Goal: Task Accomplishment & Management: Complete application form

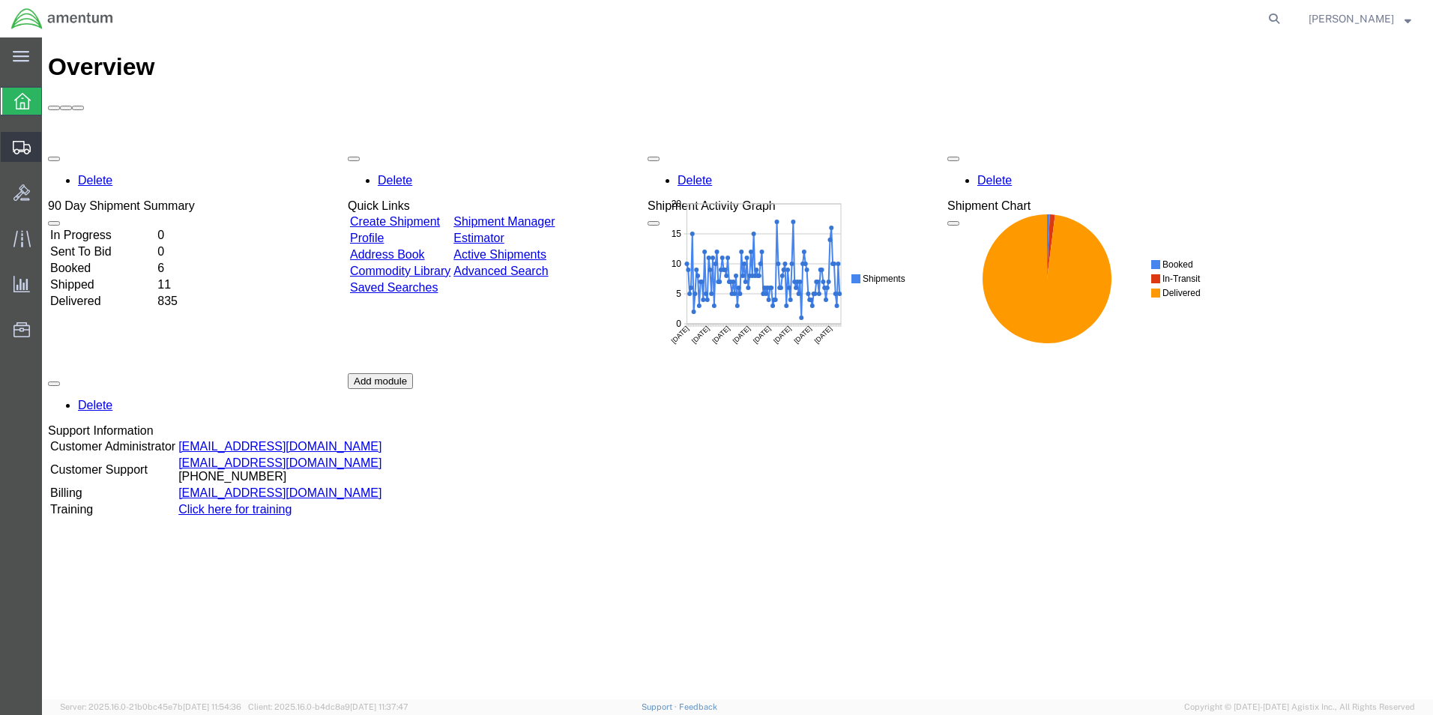
click at [0, 0] on span "Create Shipment" at bounding box center [0, 0] width 0 height 0
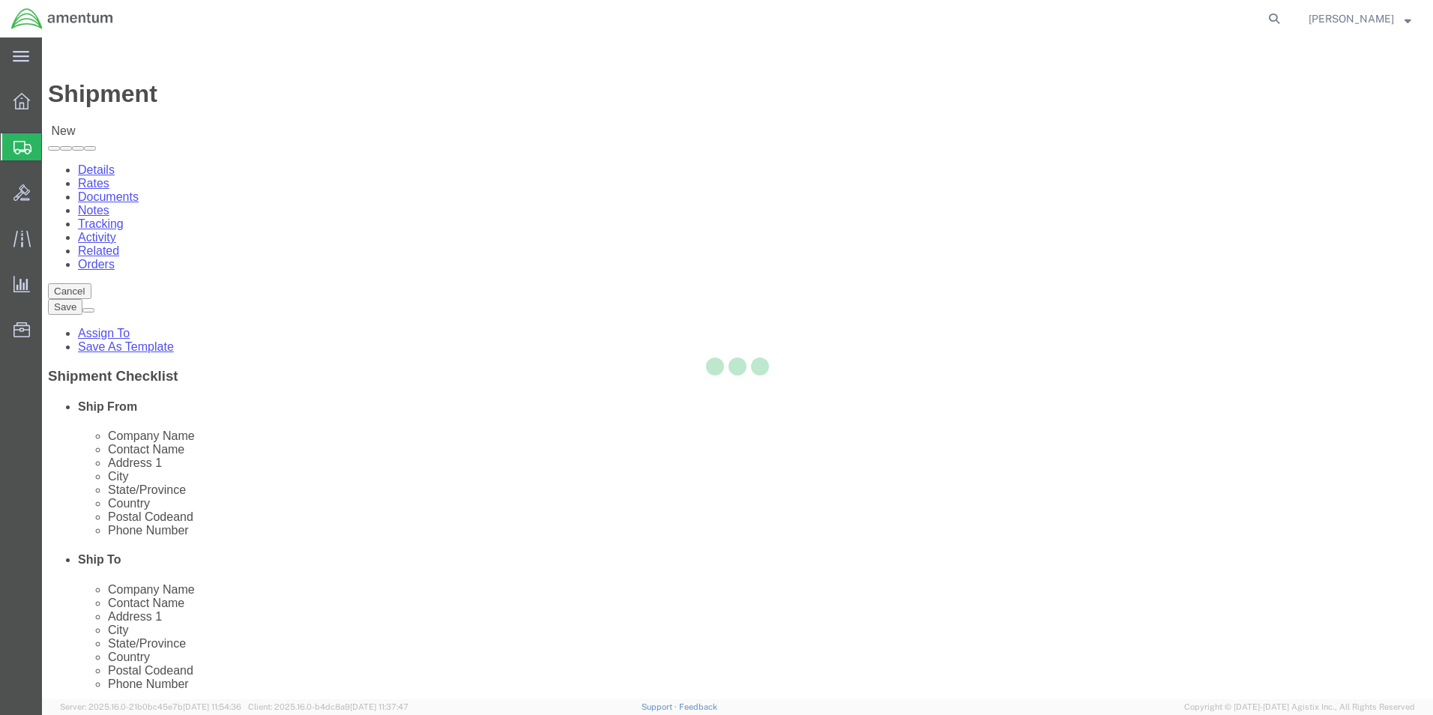
select select
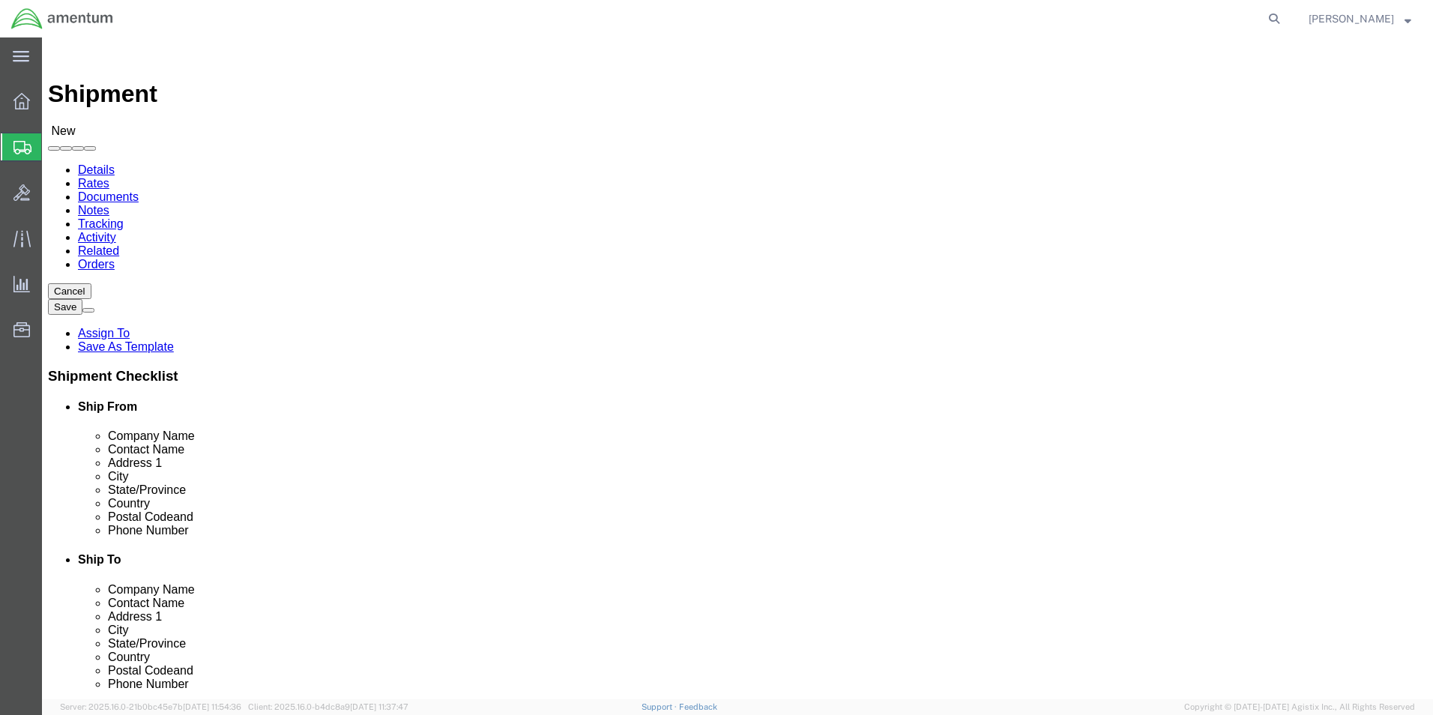
scroll to position [3073, 0]
select select "49941"
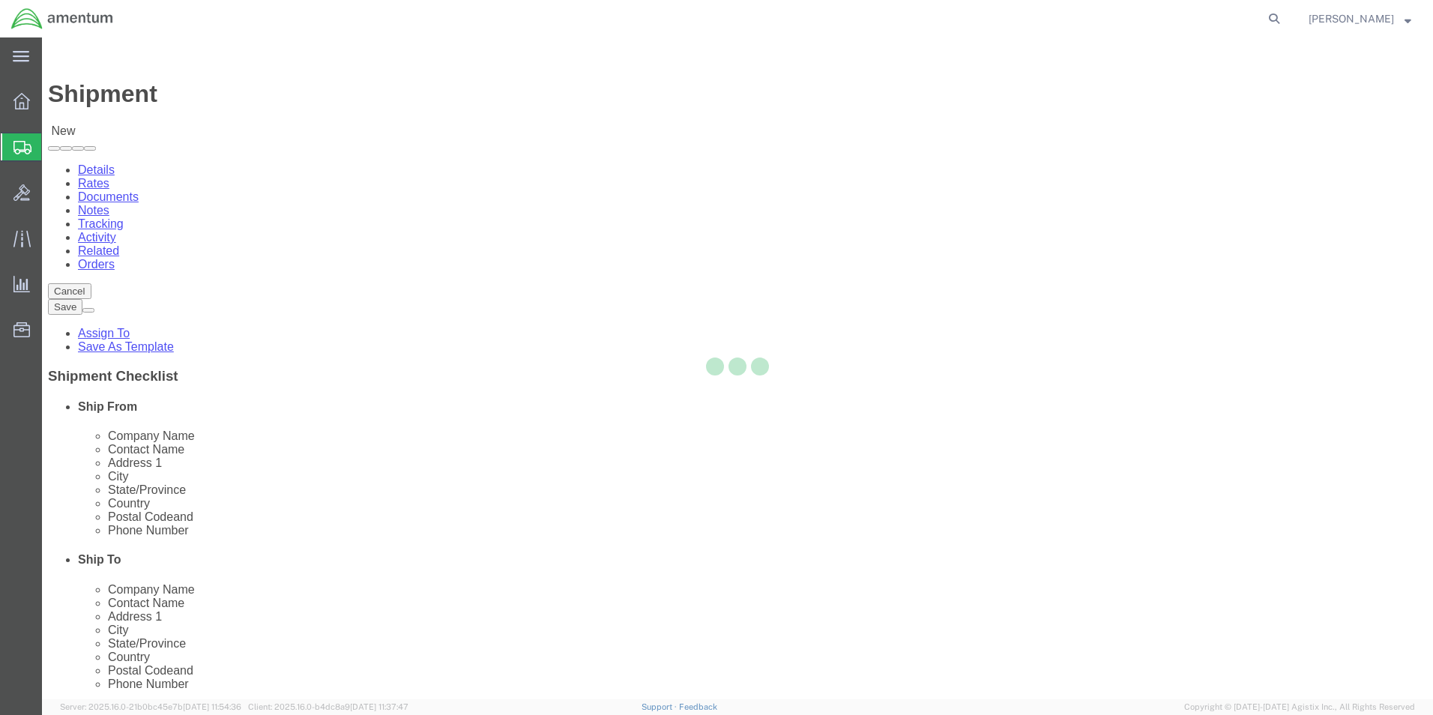
select select "[GEOGRAPHIC_DATA]"
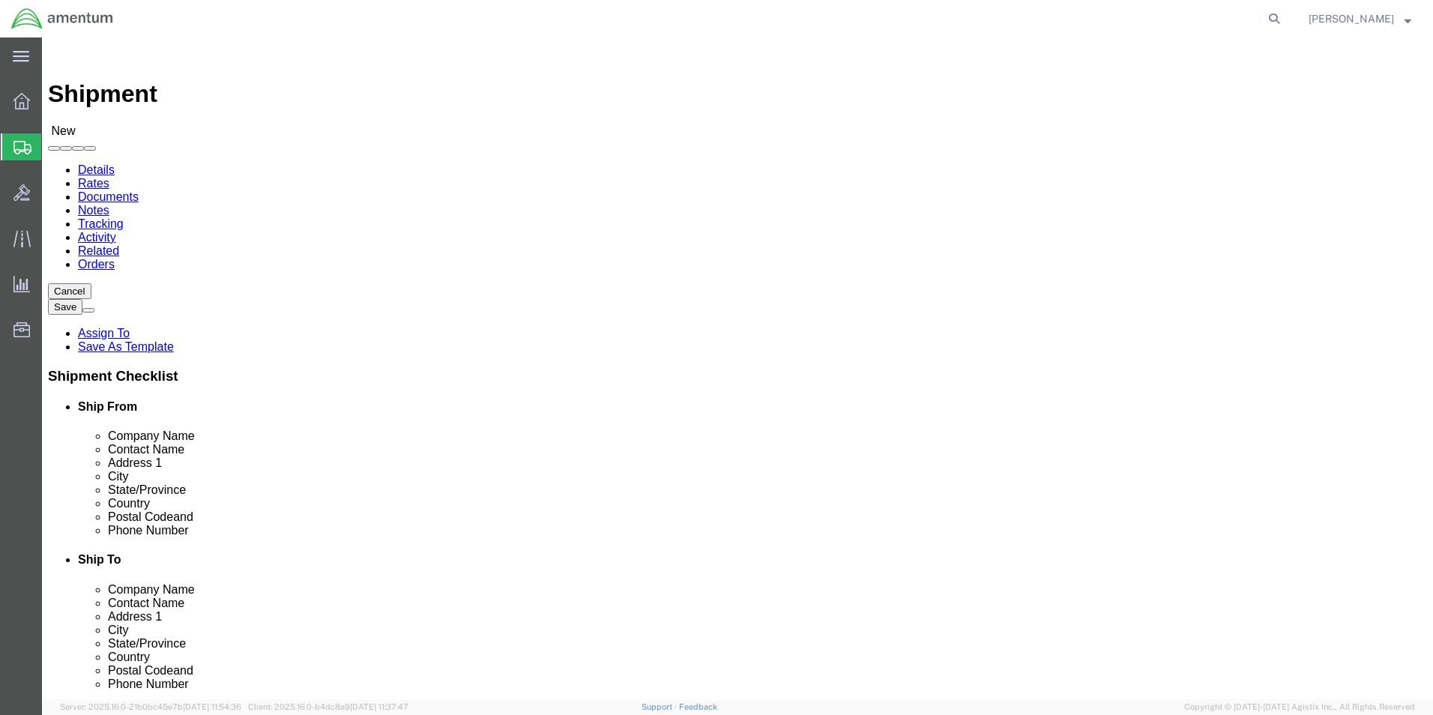
select select "49945"
select select "[GEOGRAPHIC_DATA]"
click input "text"
drag, startPoint x: 248, startPoint y: 304, endPoint x: 145, endPoint y: 303, distance: 102.7
click div "Contact Name"
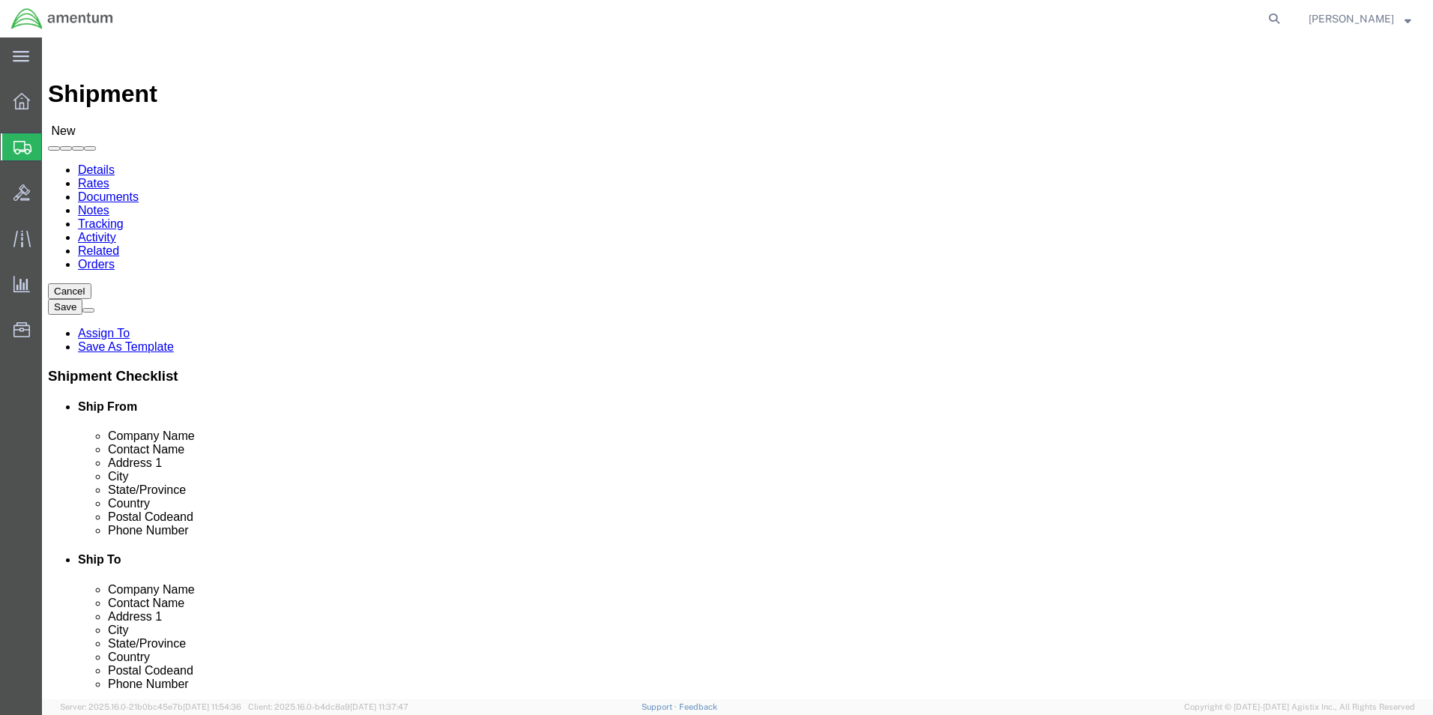
type input "[PERSON_NAME]"
click input "text"
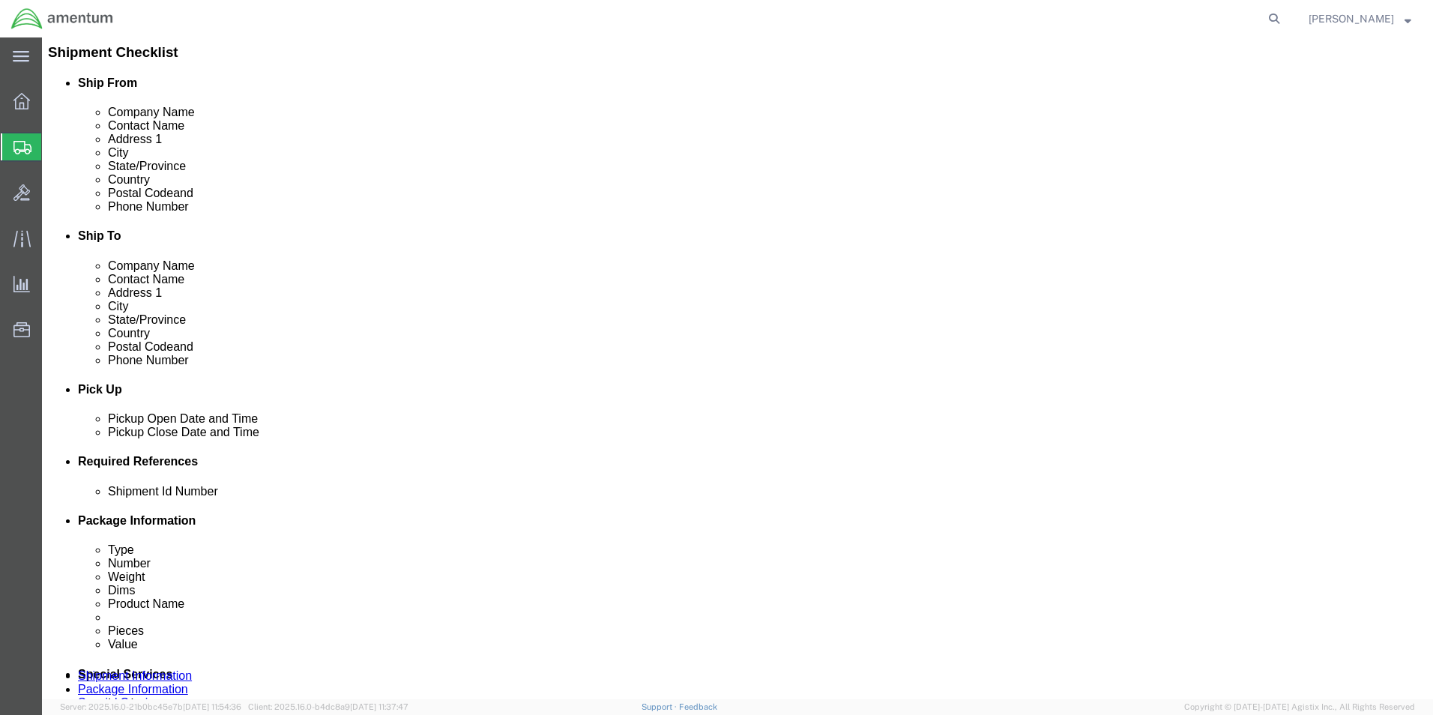
scroll to position [525, 0]
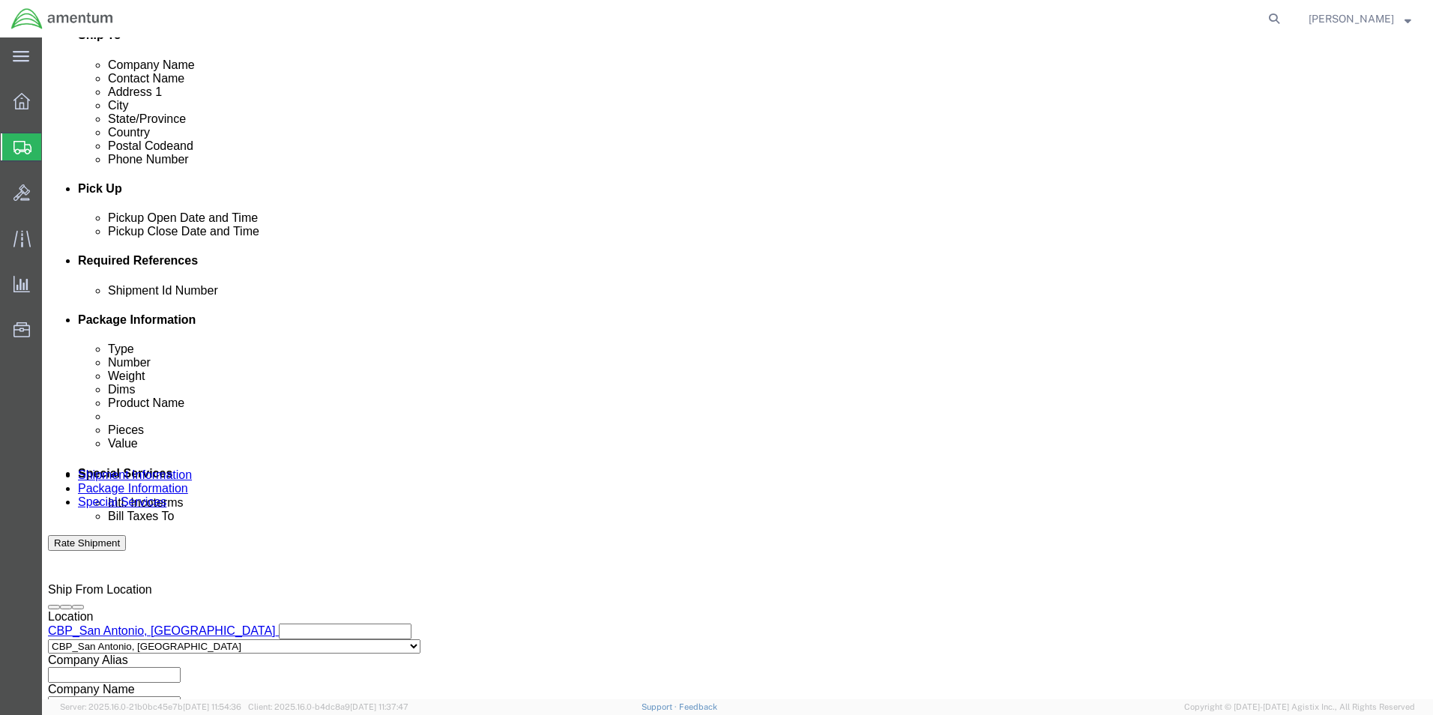
type input "[PERSON_NAME][EMAIL_ADDRESS][PERSON_NAME][DOMAIN_NAME]"
click input "text"
type input "l"
type input "LOGBOOKS"
click button "Add reference"
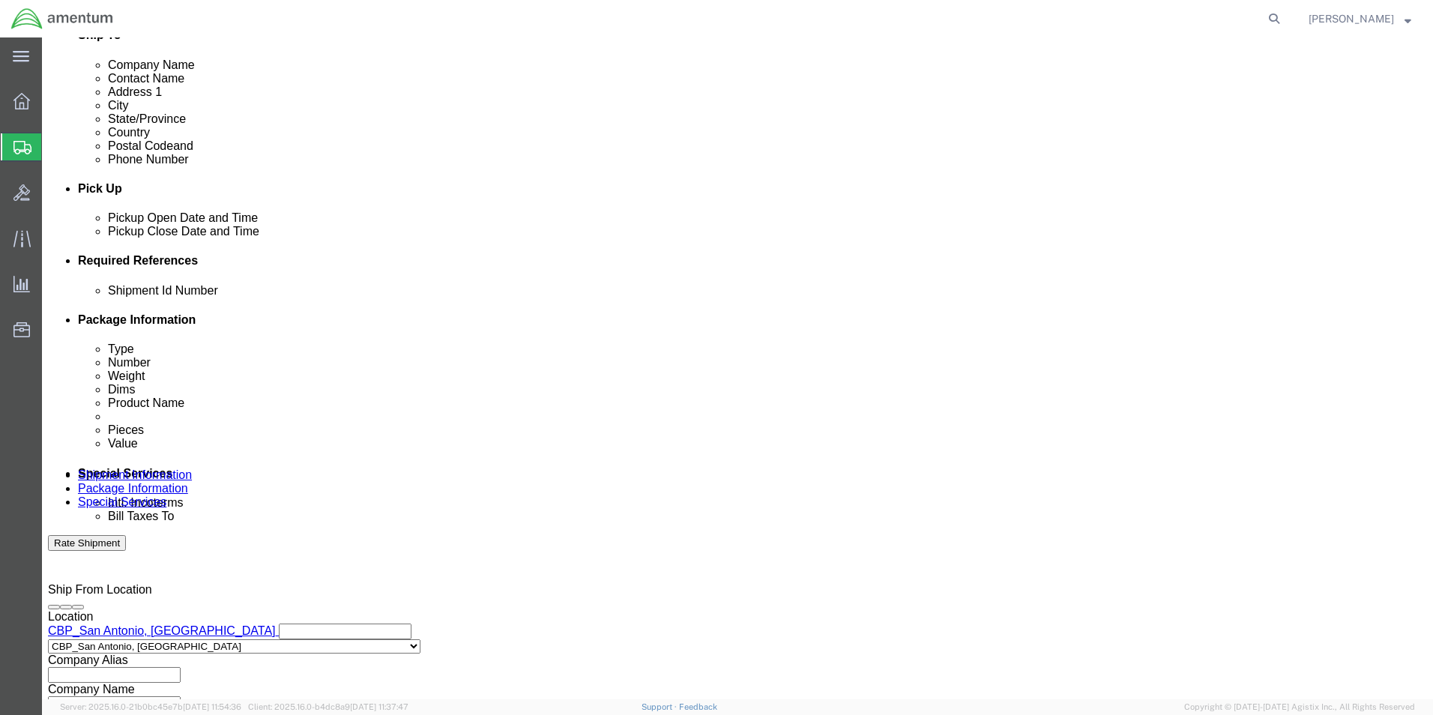
click select "Select Account Type Activity ID Airline Appointment Number ASN Batch Request # …"
select select "CUSTREF"
click select "Select Account Type Activity ID Airline Appointment Number ASN Batch Request # …"
click input "text"
type input "LOGBOOKS 3944A"
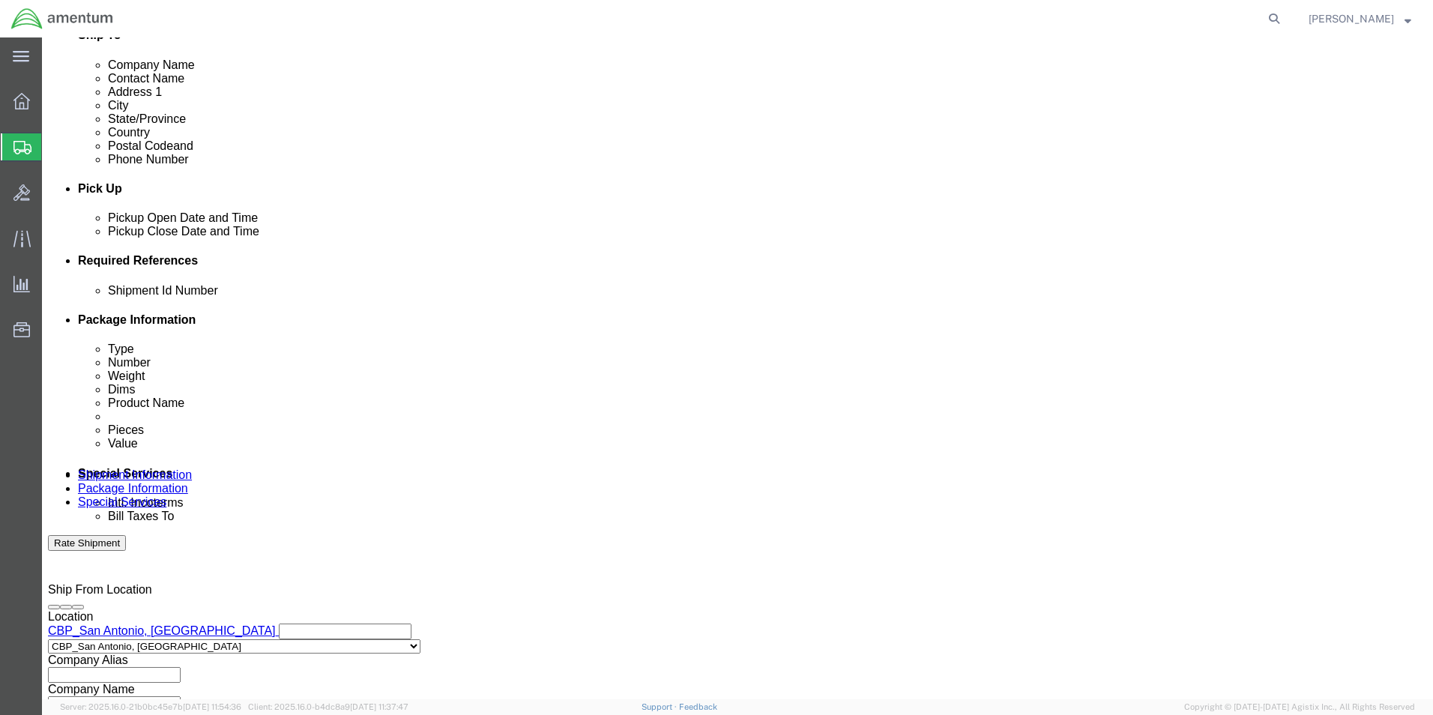
click button "Add reference"
click select "Select Account Type Activity ID Airline Appointment Number ASN Batch Request # …"
select select "DEPT"
click select "Select Account Type Activity ID Airline Appointment Number ASN Batch Request # …"
click input "text"
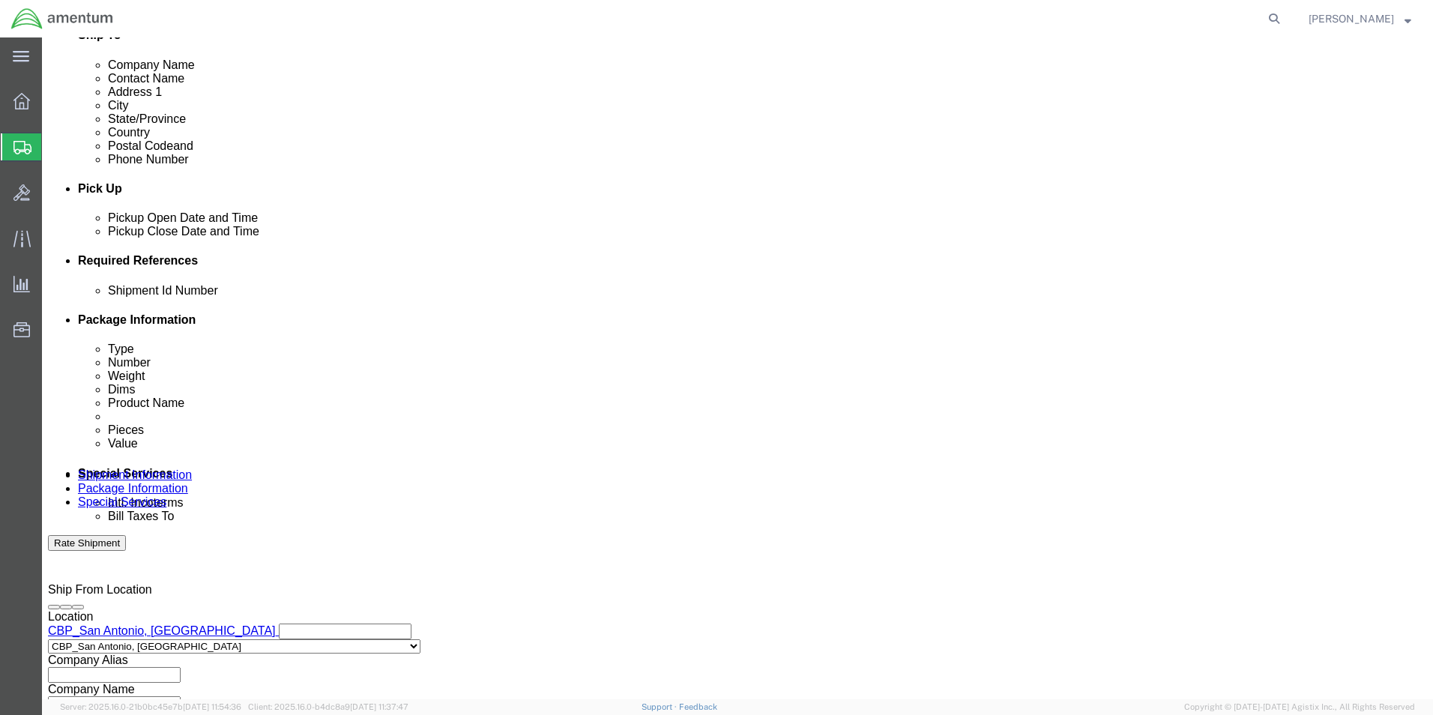
type input "CBP"
click button "Add reference"
click select "Select Account Type Activity ID Airline Appointment Number ASN Batch Request # …"
select select "PROJNUM"
click select "Select Account Type Activity ID Airline Appointment Number ASN Batch Request # …"
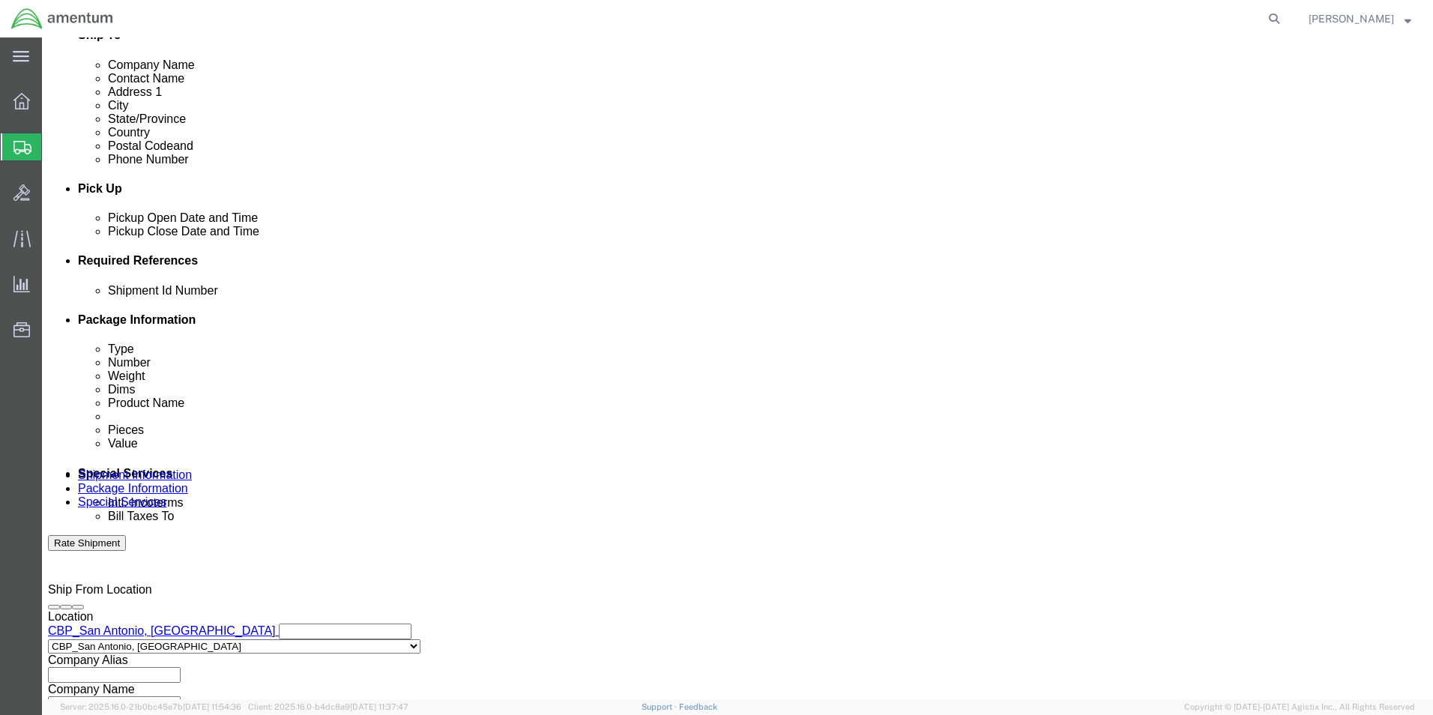
drag, startPoint x: 231, startPoint y: 412, endPoint x: 230, endPoint y: 421, distance: 9.0
click div "Shipment Id Number LOGBOOKS"
click input "text"
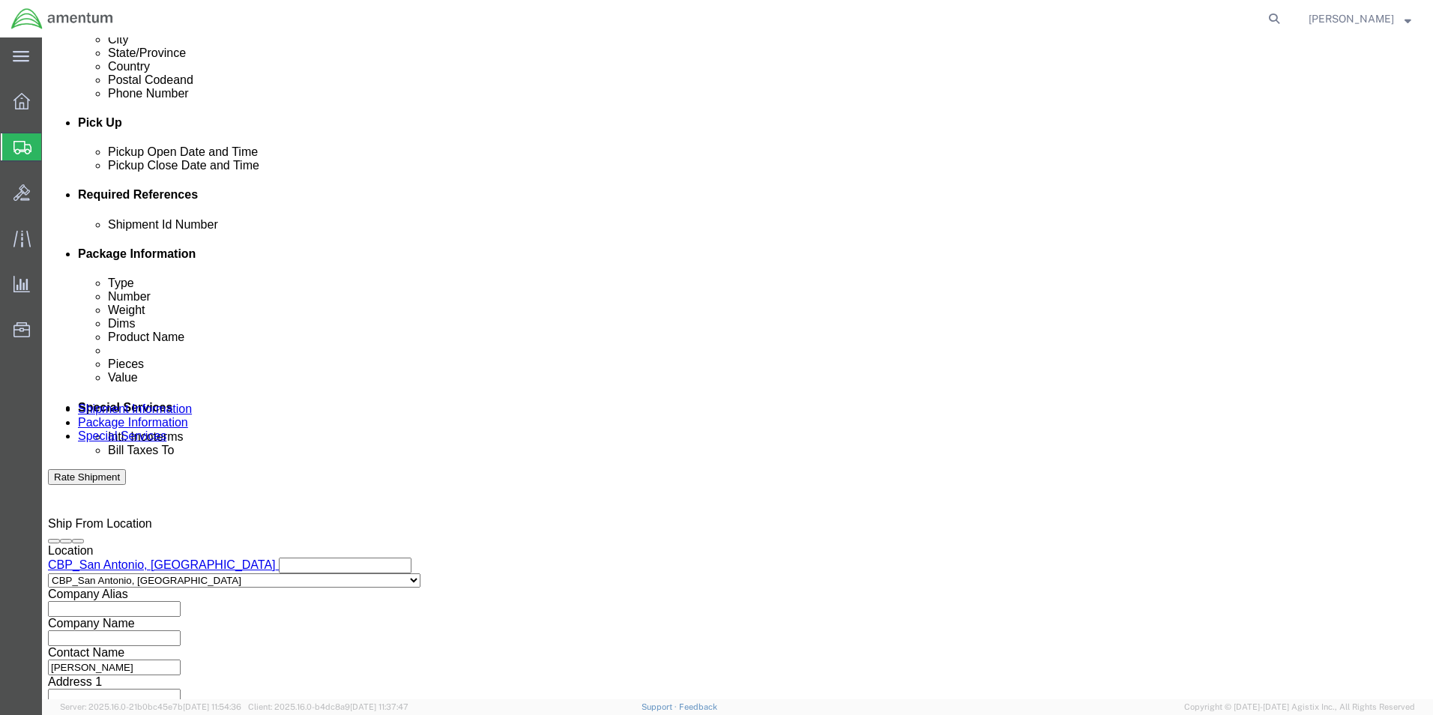
scroll to position [654, 0]
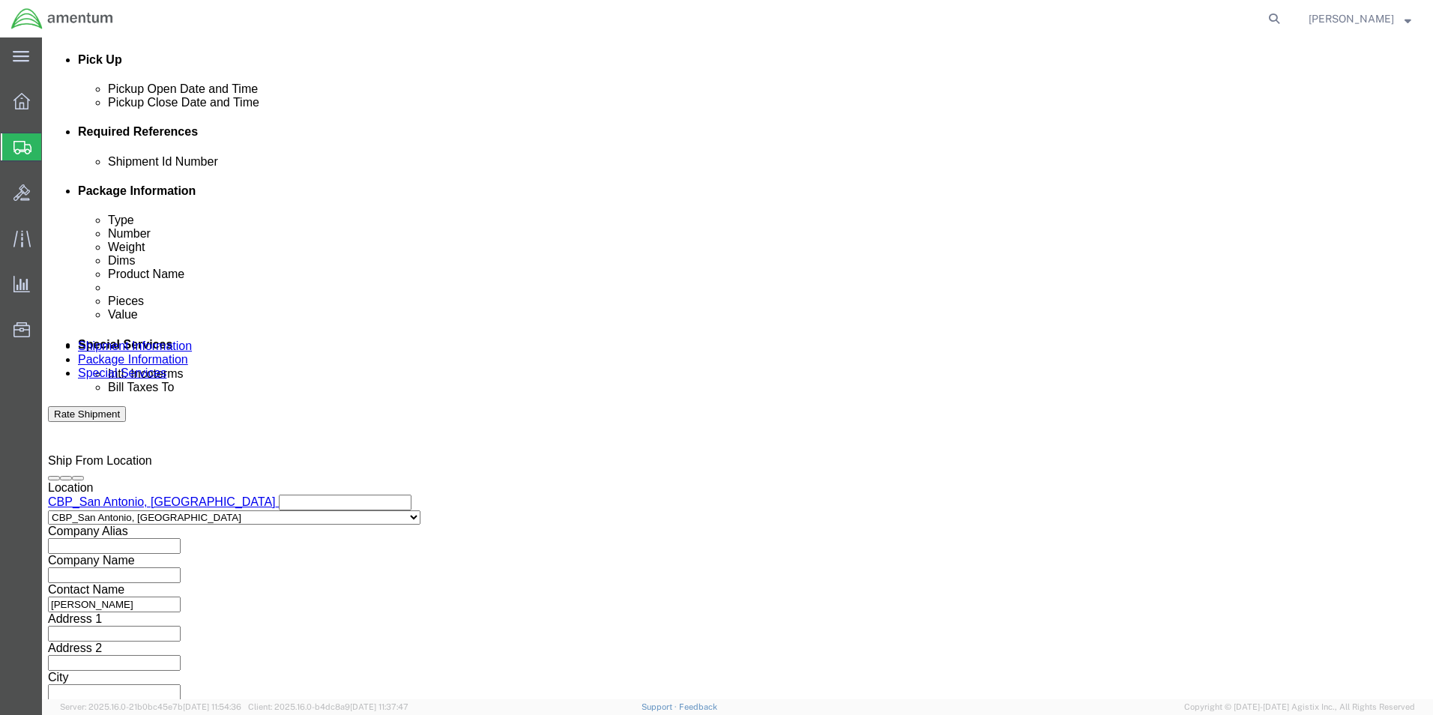
type input "6118.03.03.2219.000.WST.0000"
click select "Select Air Less than Truckload Multi-Leg Ocean Freight Rail Small Parcel Truckl…"
select select "SMAL"
click select "Select Air Less than Truckload Multi-Leg Ocean Freight Rail Small Parcel Truckl…"
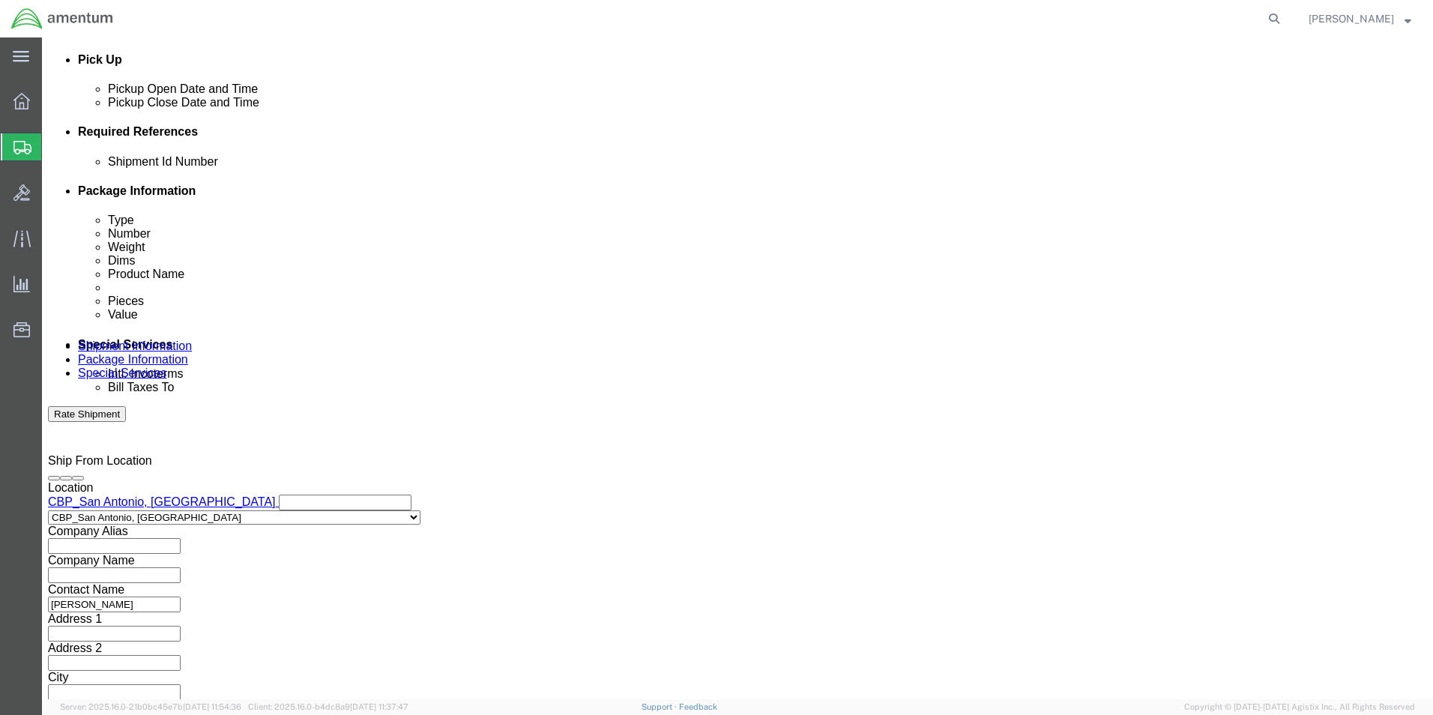
click button "Continue"
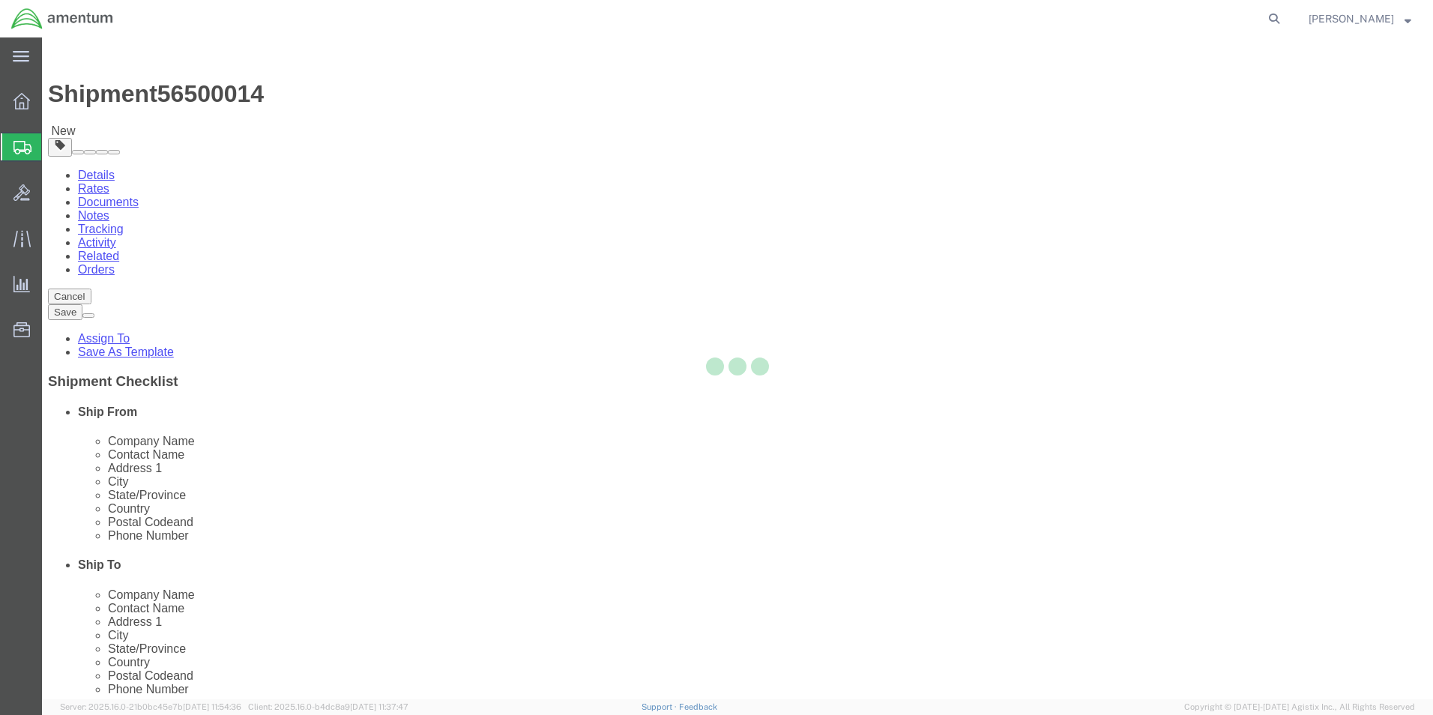
select select "YRPK"
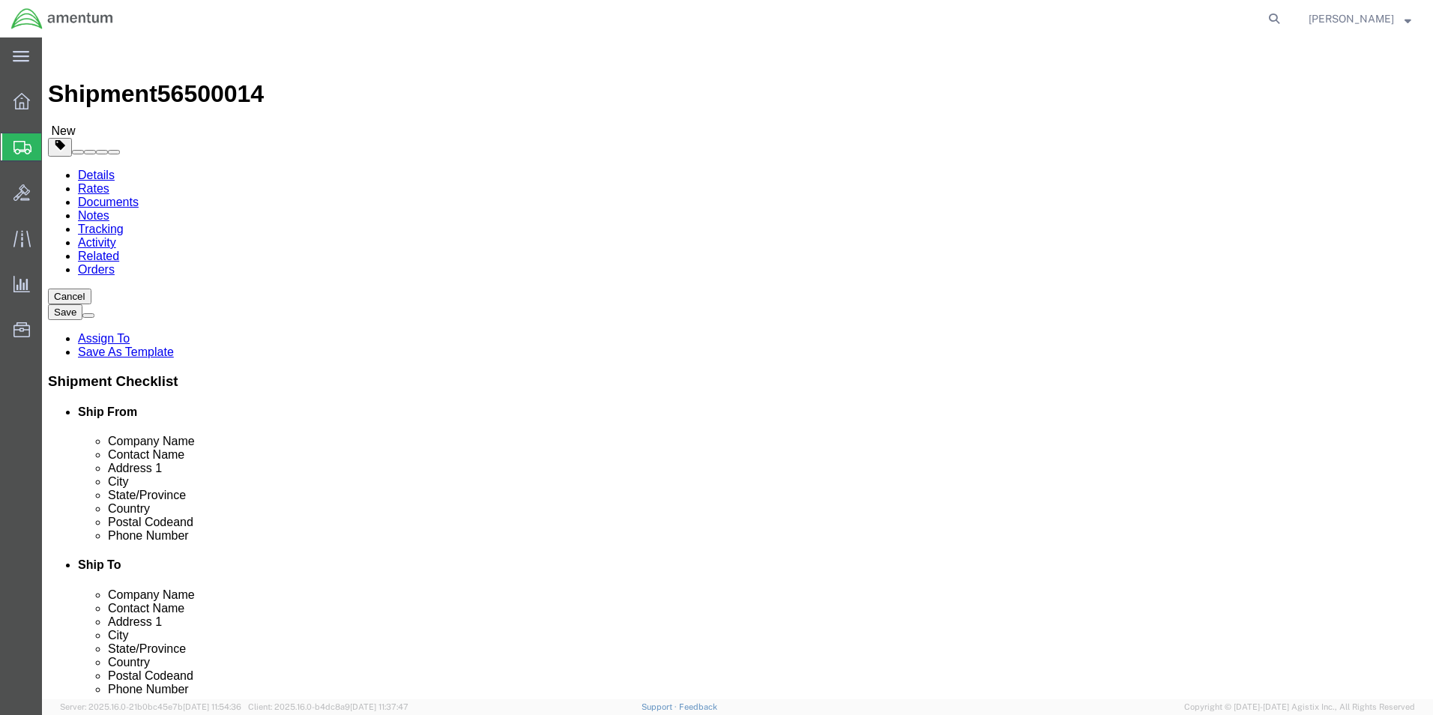
click input "text"
type input "17"
type input "2"
type input "12"
type input "7"
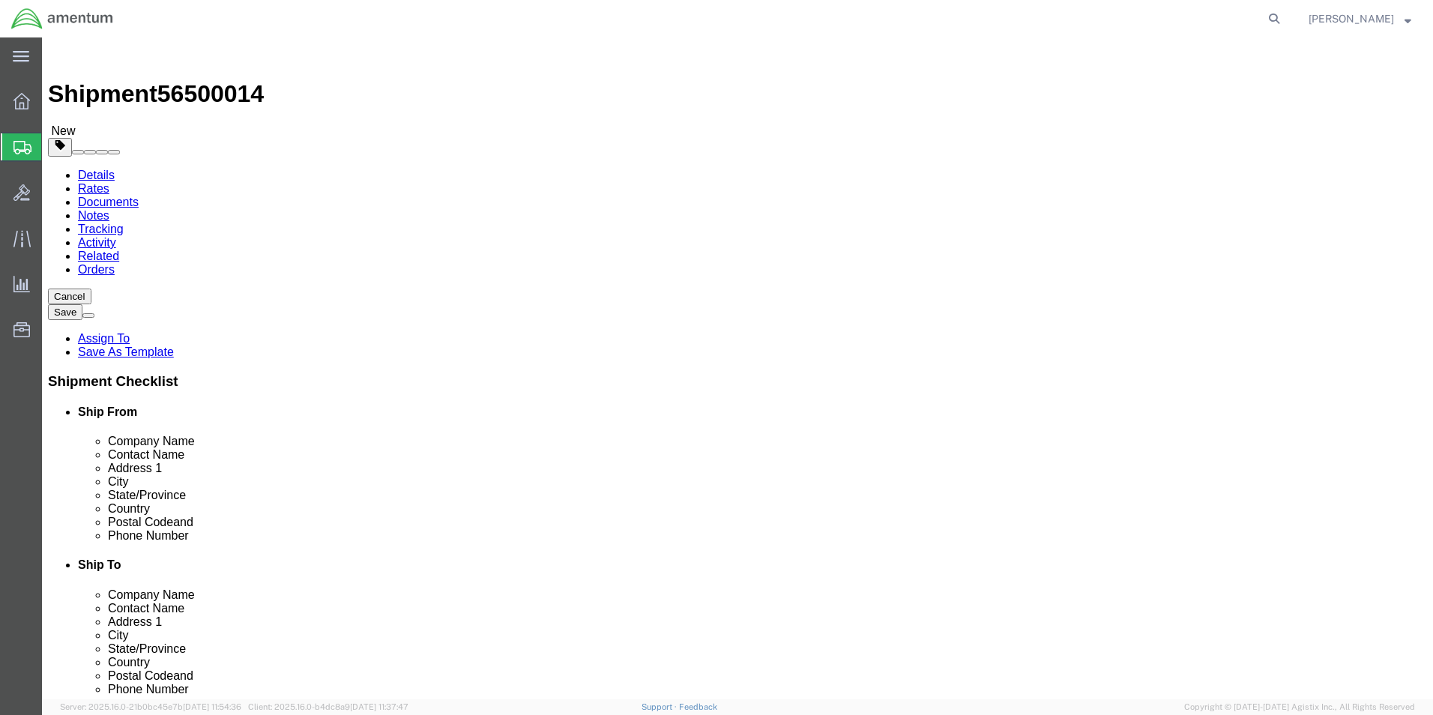
click input "0.00"
click div "Package Content # 1 x Package Type Select Bale(s) Basket(s) Bolt(s) Bottle(s) B…"
click input "0.00"
type input "10"
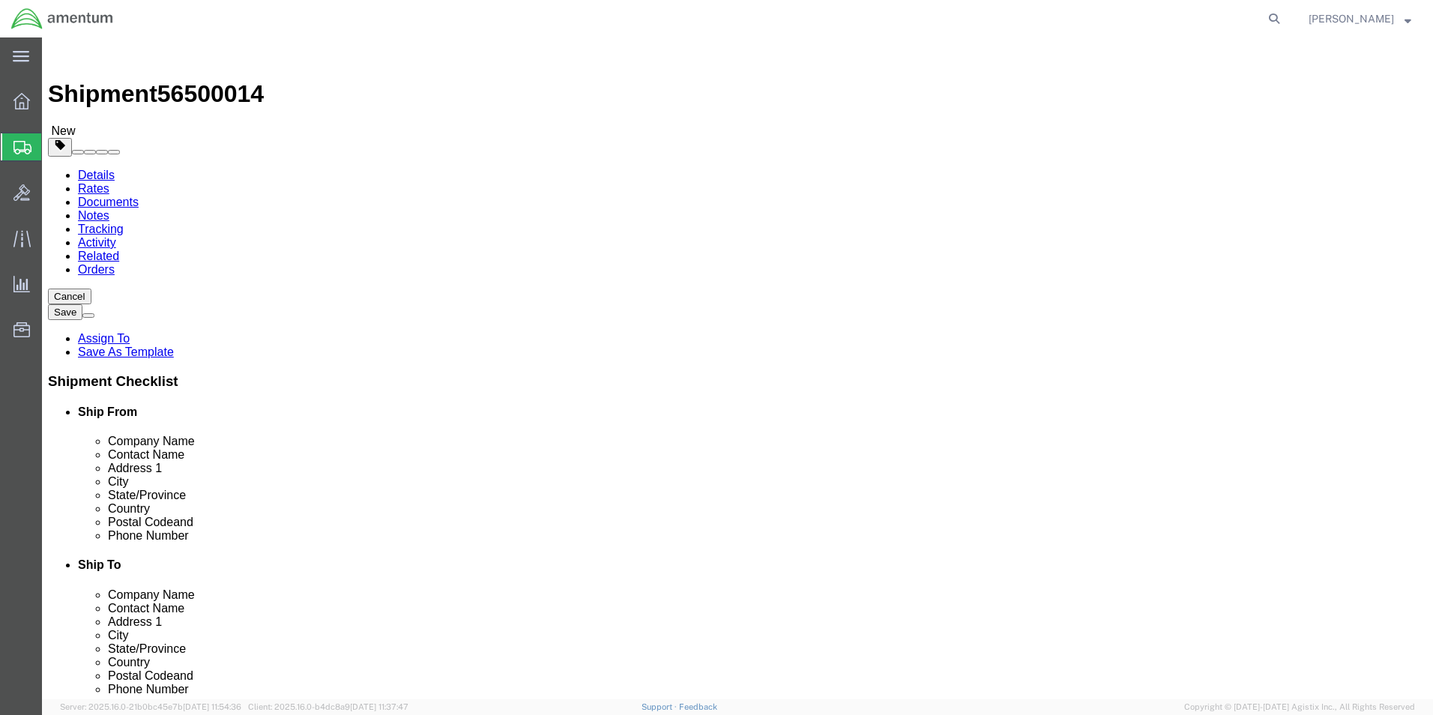
click link "Add Content"
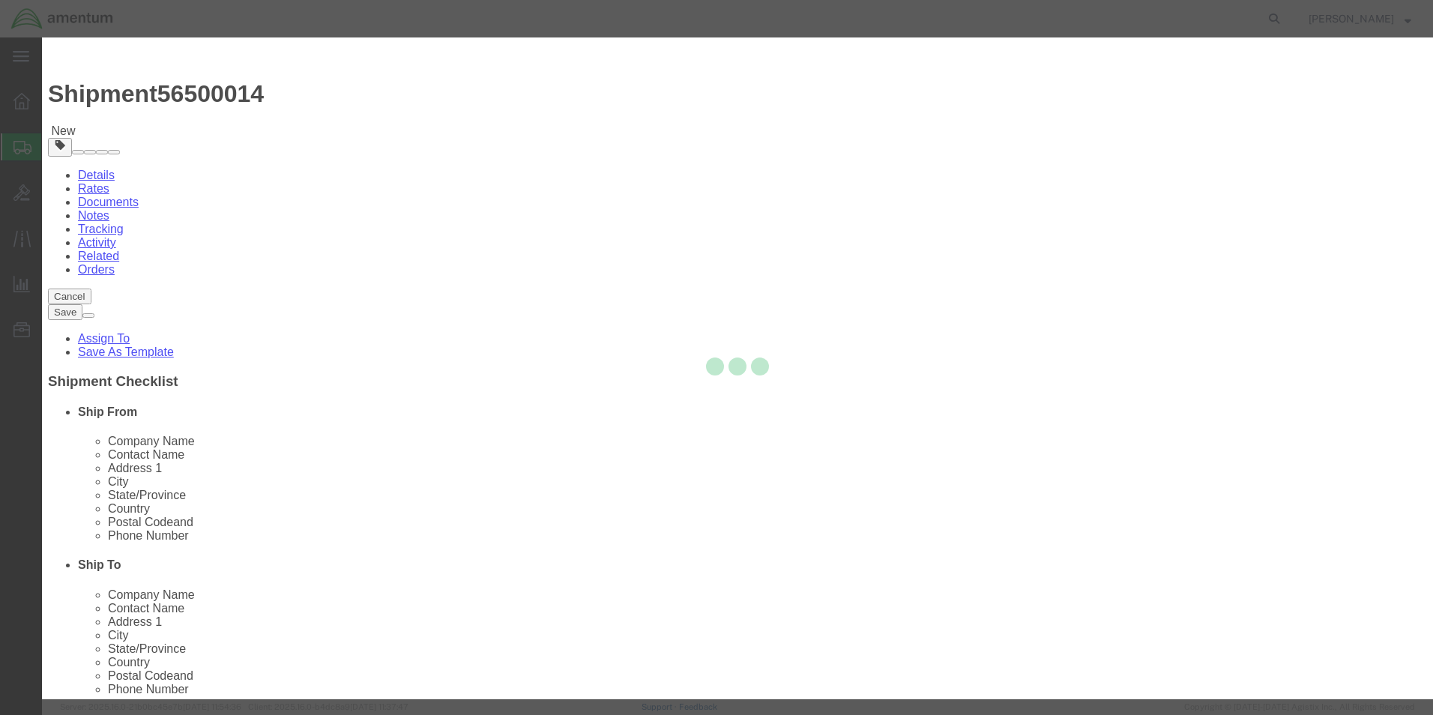
click input "text"
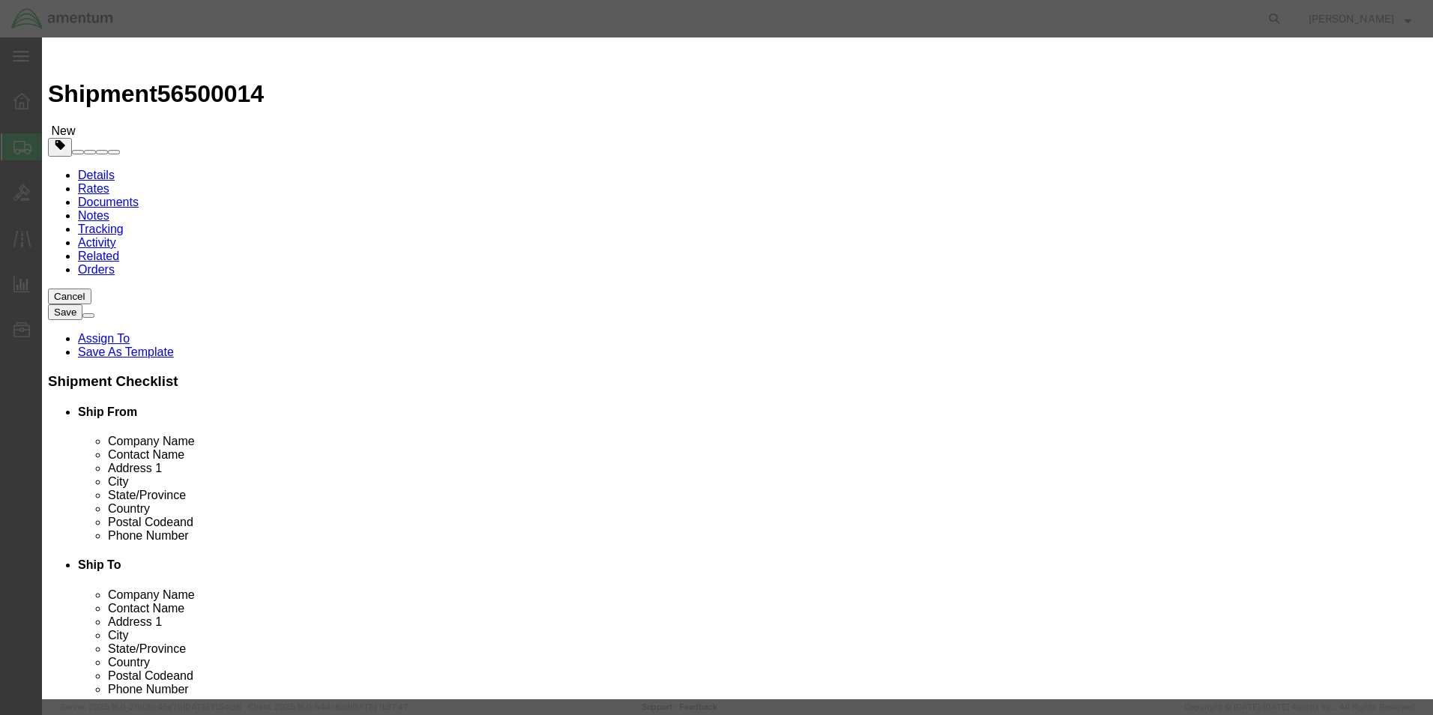
type input "LOGBOOKS 3944A"
click input "0"
drag, startPoint x: 486, startPoint y: 147, endPoint x: 383, endPoint y: 141, distance: 103.6
click div "Pieces 0 Select Bag Barrels 100Board Feet Bottle Box Blister Pack Carats Can Ca…"
type input "4"
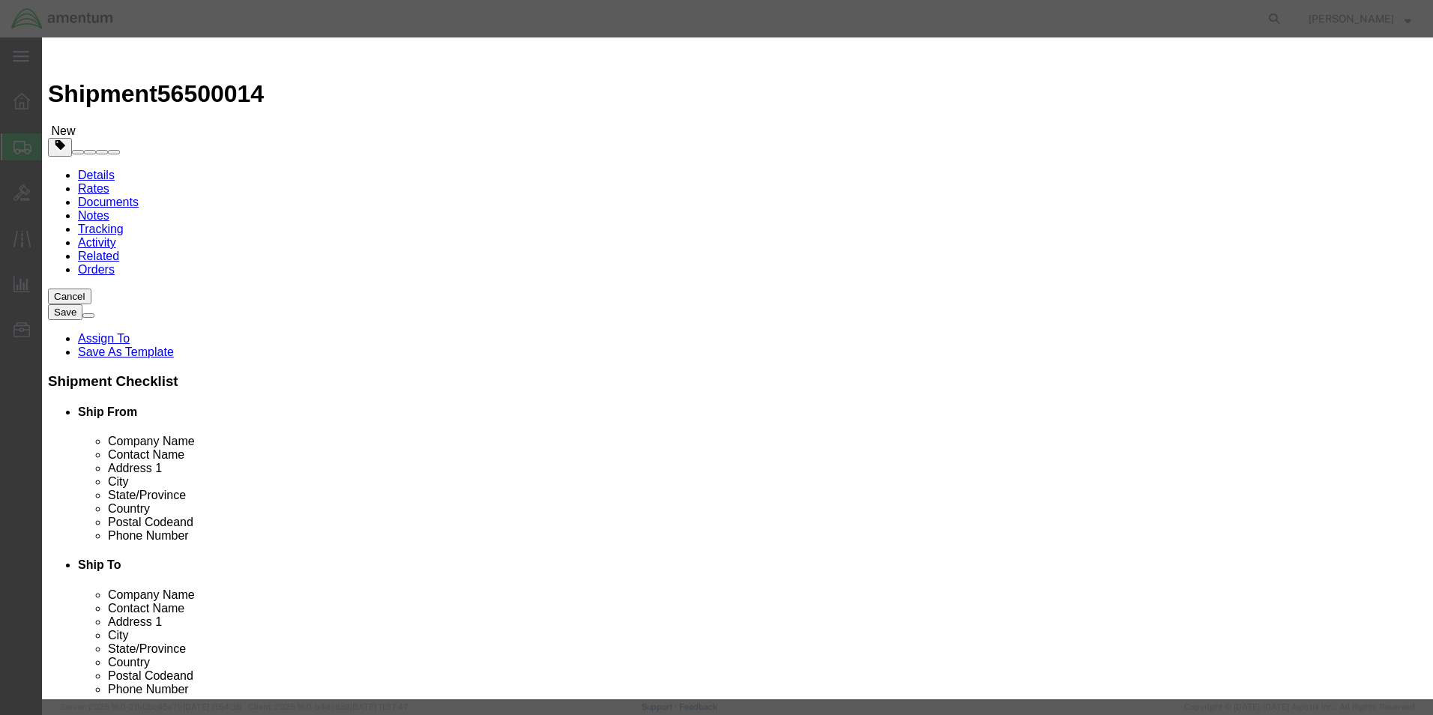
click input "text"
type input "100"
click button "Save & Close"
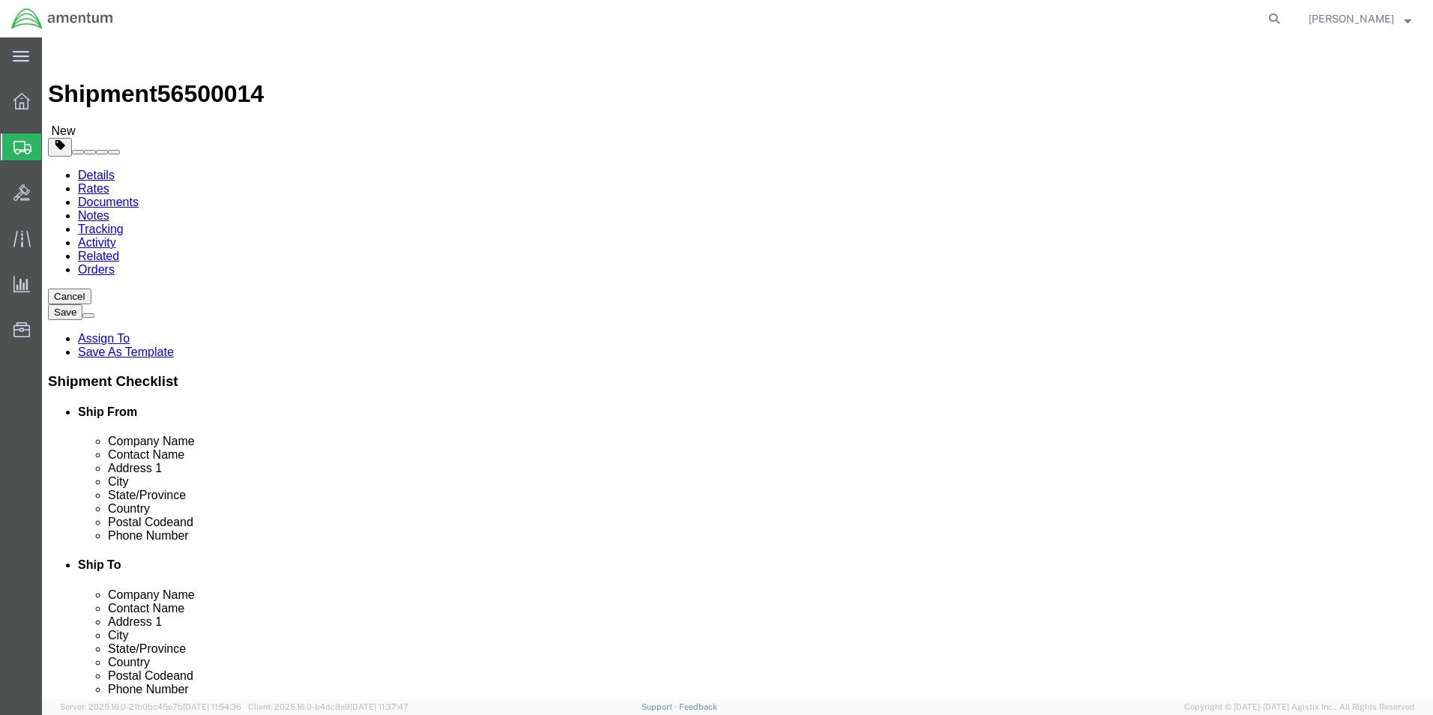
click button "Continue"
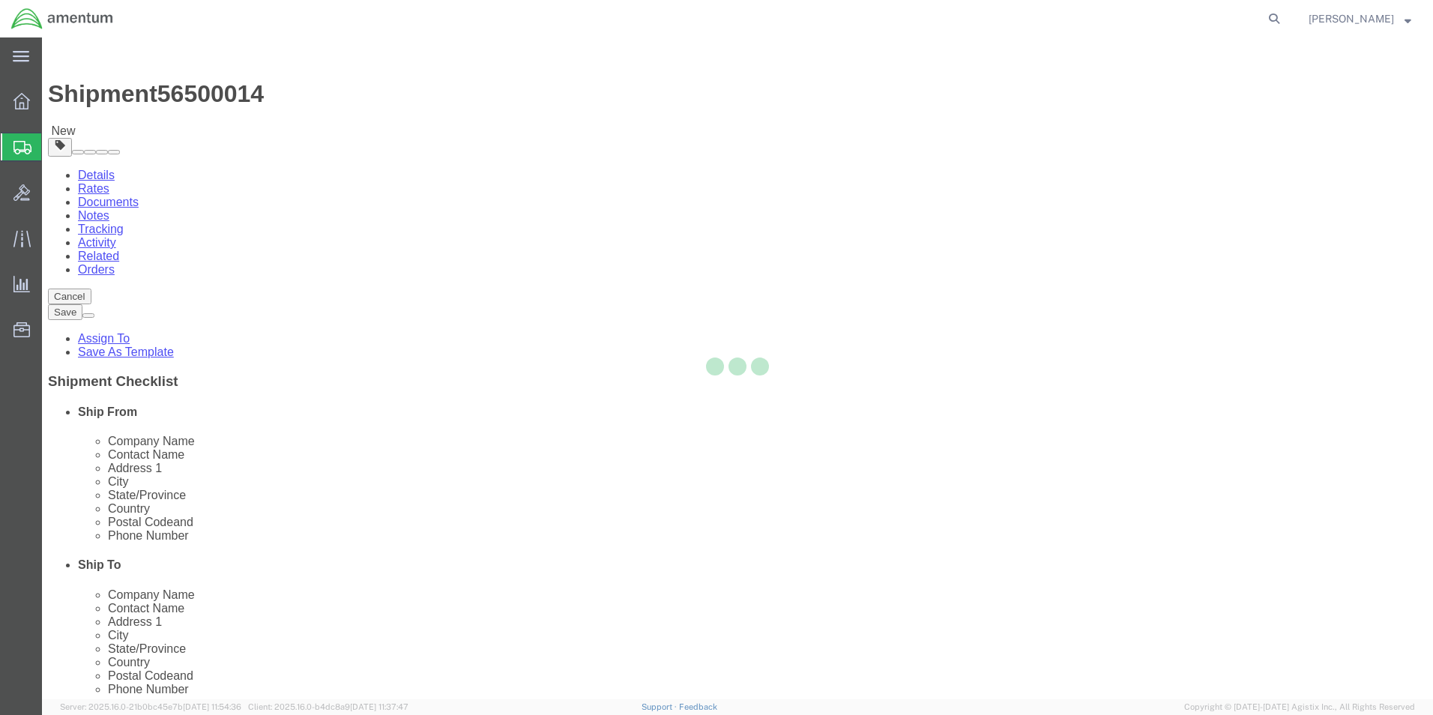
select select
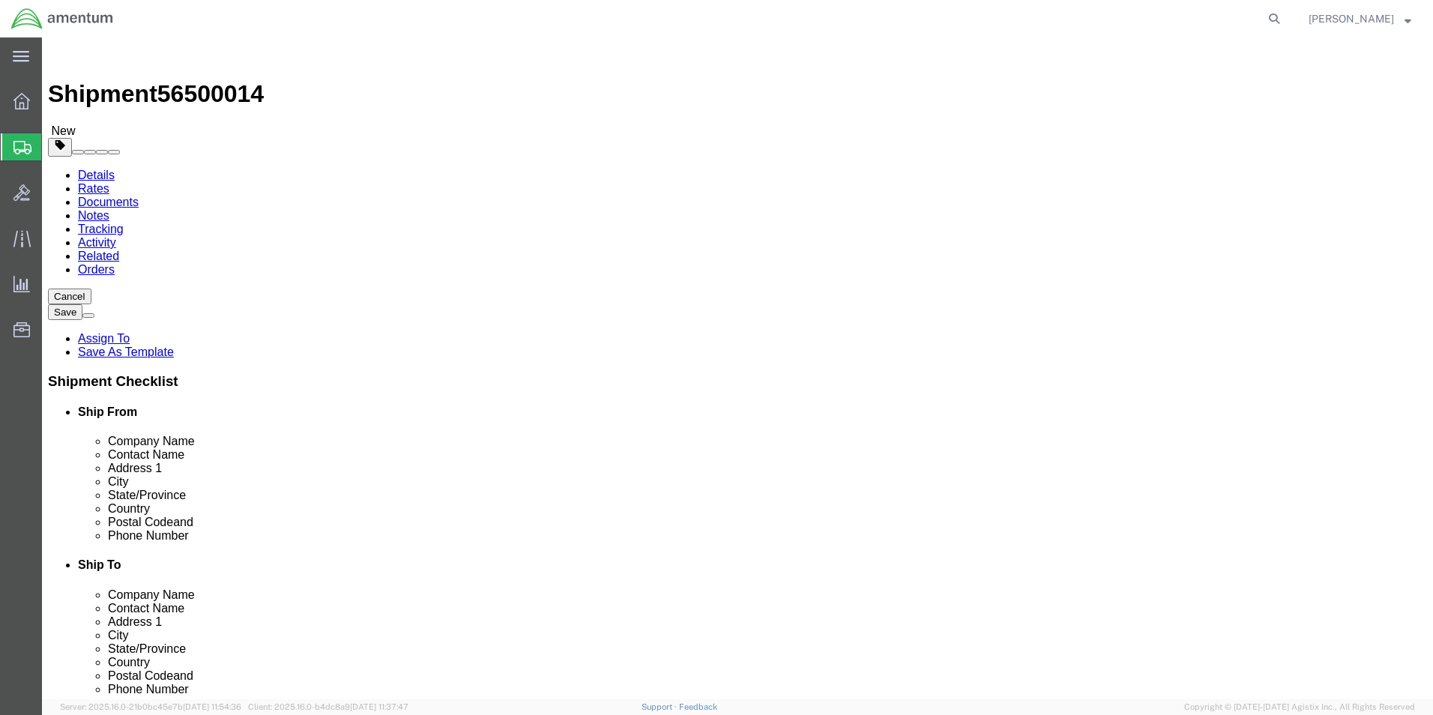
click button "Rate Shipment"
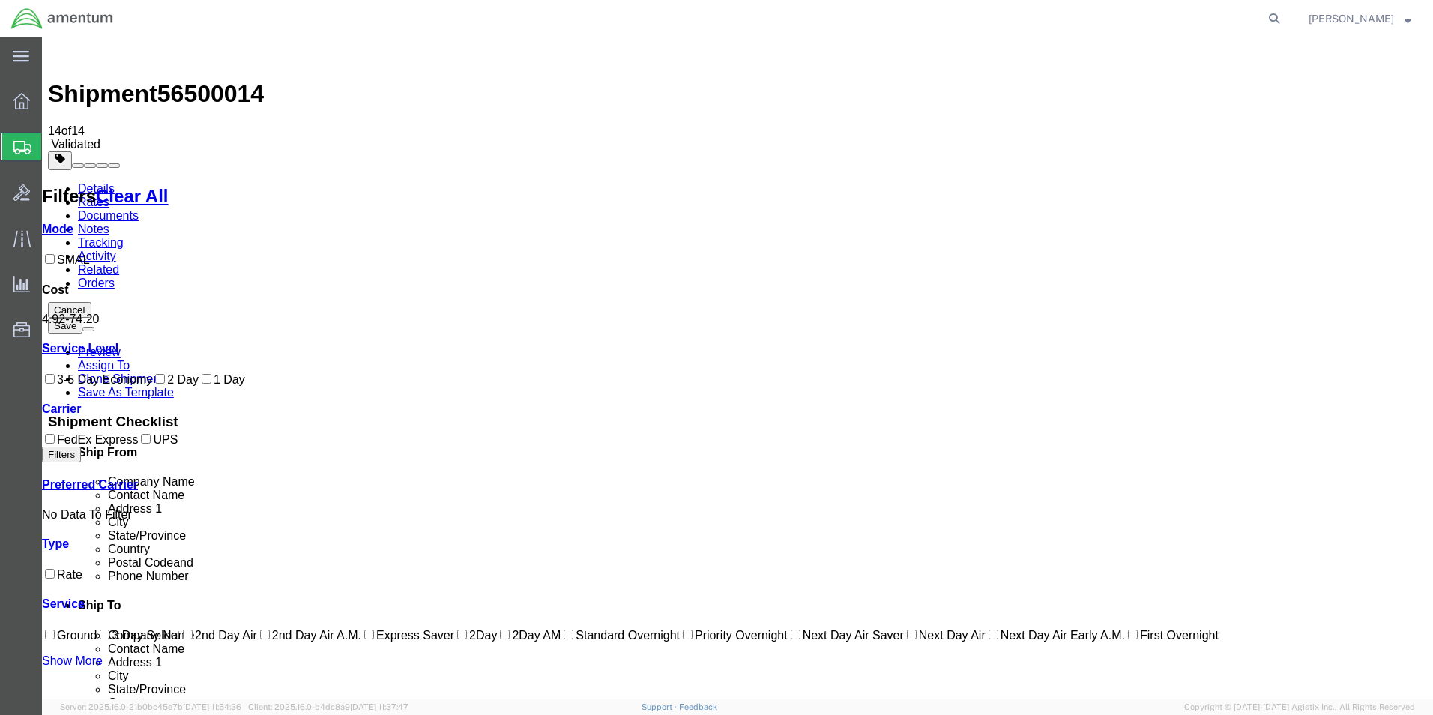
drag, startPoint x: 915, startPoint y: 476, endPoint x: 906, endPoint y: 477, distance: 9.1
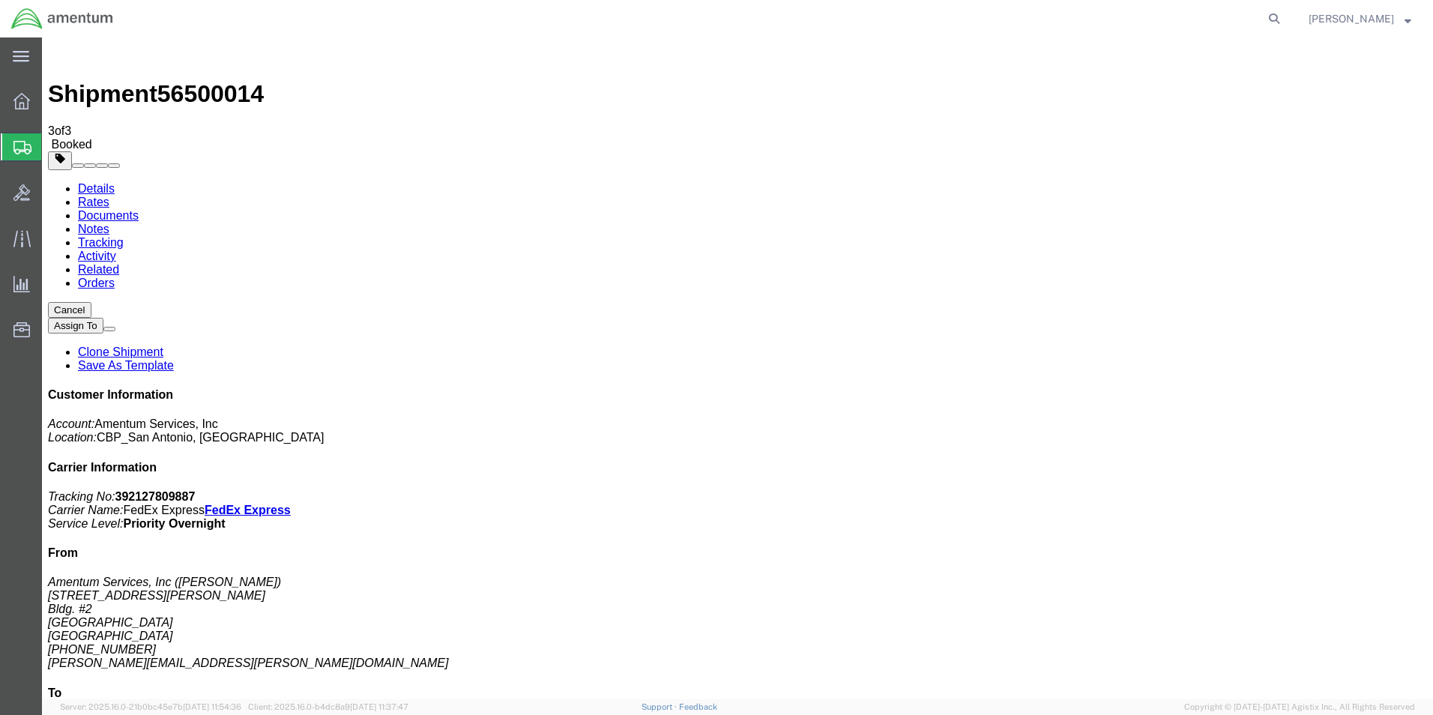
click at [105, 182] on link "Details" at bounding box center [96, 188] width 37 height 13
click link "Schedule pickup request"
